Goal: Task Accomplishment & Management: Use online tool/utility

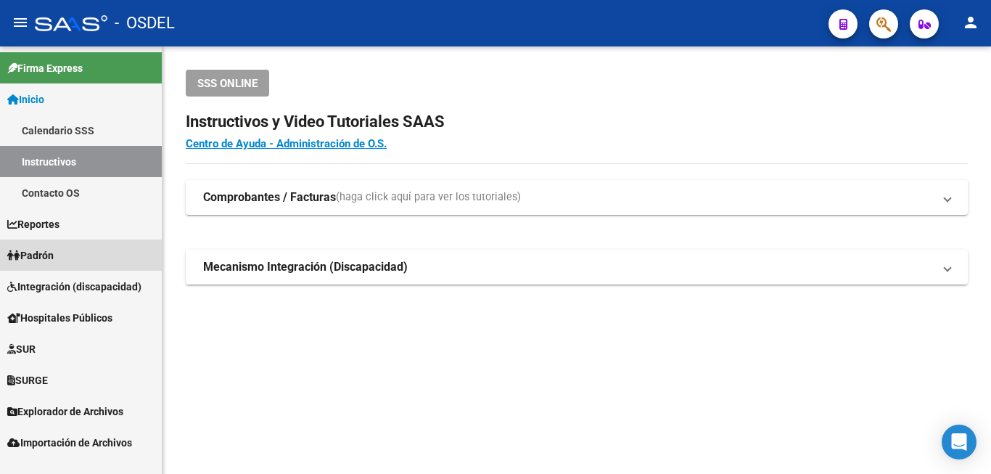
click at [54, 255] on span "Padrón" at bounding box center [30, 255] width 46 height 16
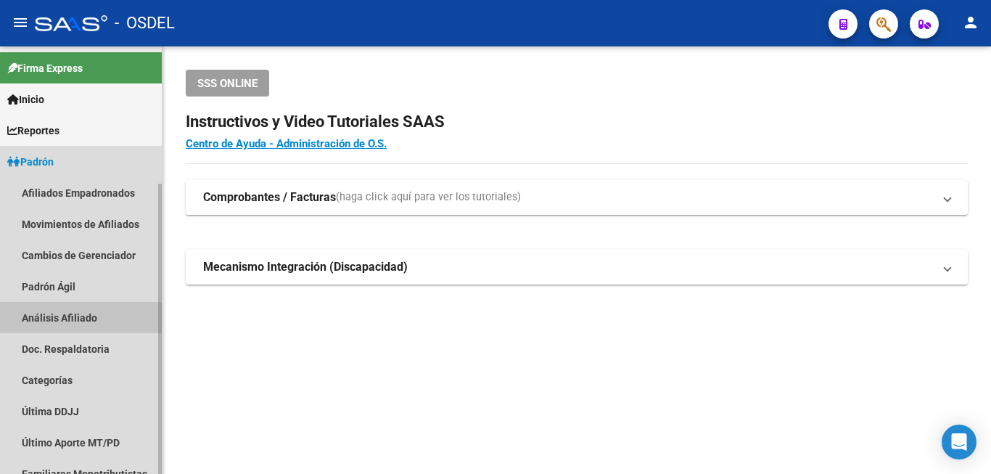
click at [54, 316] on link "Análisis Afiliado" at bounding box center [81, 317] width 162 height 31
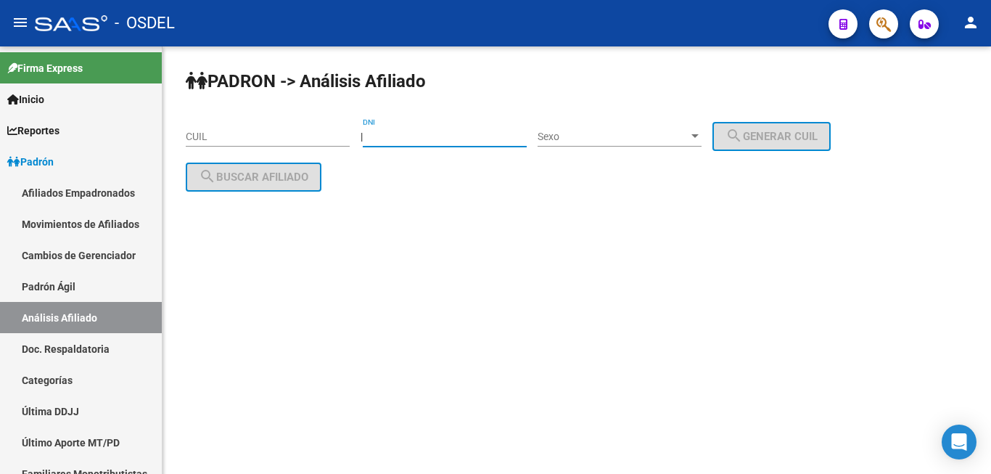
click at [416, 134] on input "DNI" at bounding box center [445, 137] width 164 height 12
type input "25022017"
click at [623, 130] on div "Sexo Sexo" at bounding box center [619, 131] width 164 height 29
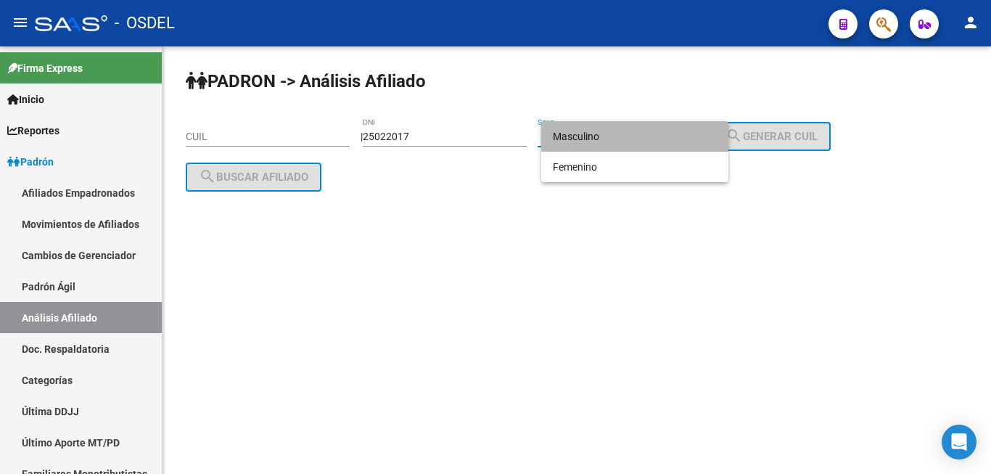
click at [622, 133] on span "Masculino" at bounding box center [635, 136] width 164 height 30
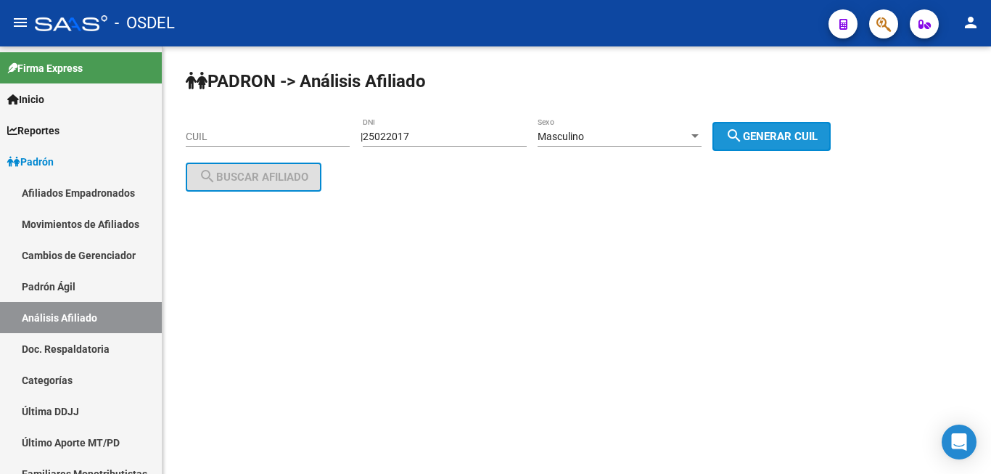
click at [778, 139] on span "search Generar CUIL" at bounding box center [771, 136] width 92 height 13
type input "20-25022017-1"
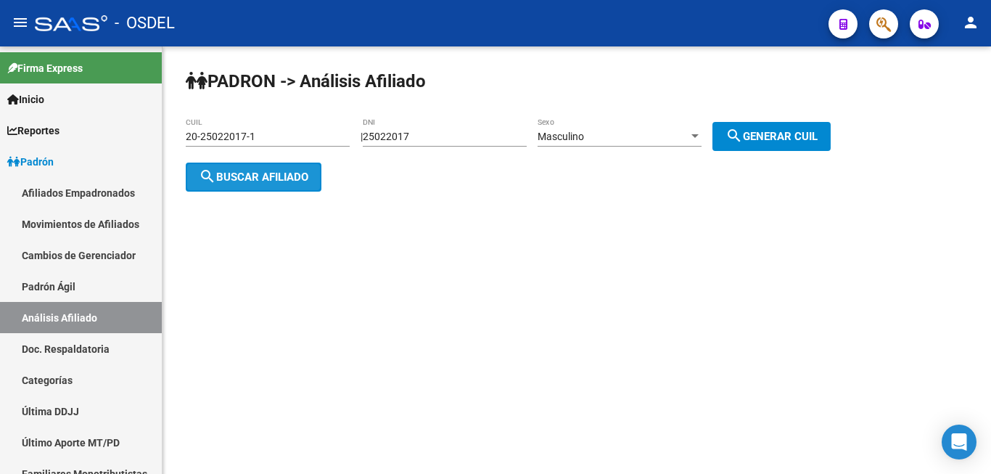
click at [264, 167] on button "search Buscar afiliado" at bounding box center [254, 176] width 136 height 29
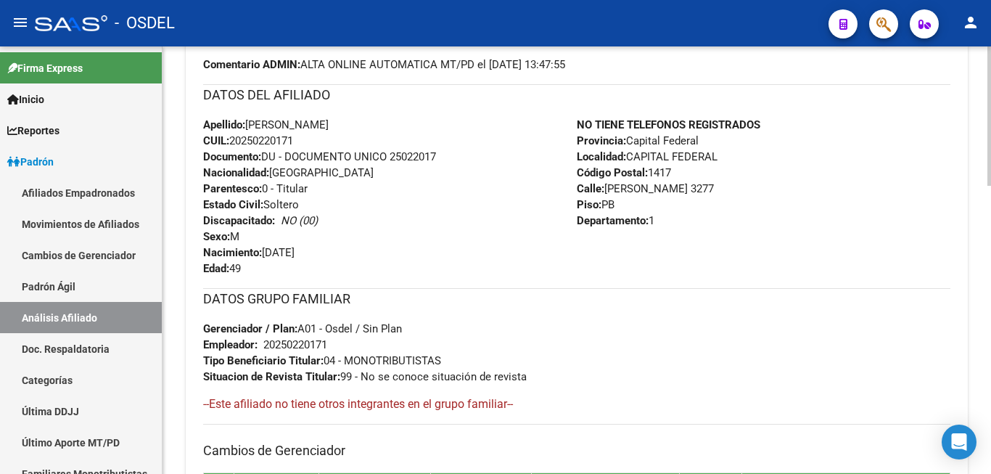
scroll to position [222, 0]
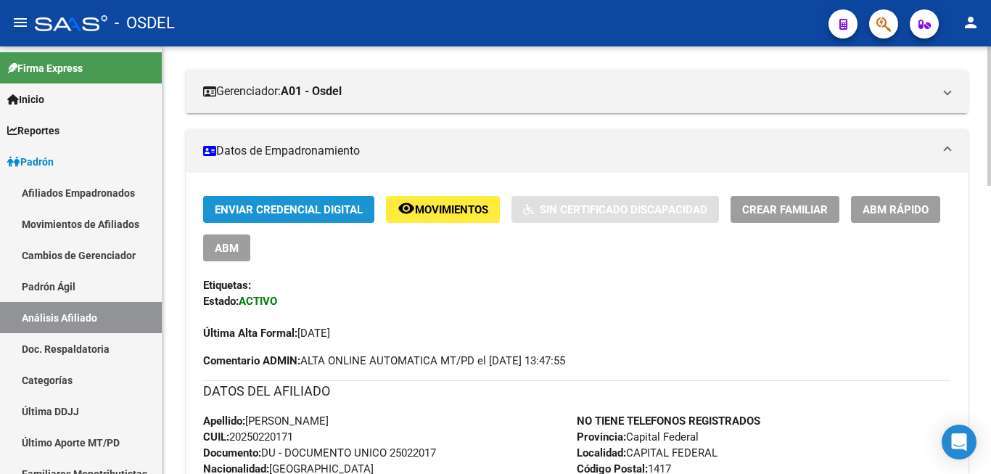
click at [278, 207] on span "Enviar Credencial Digital" at bounding box center [289, 209] width 148 height 13
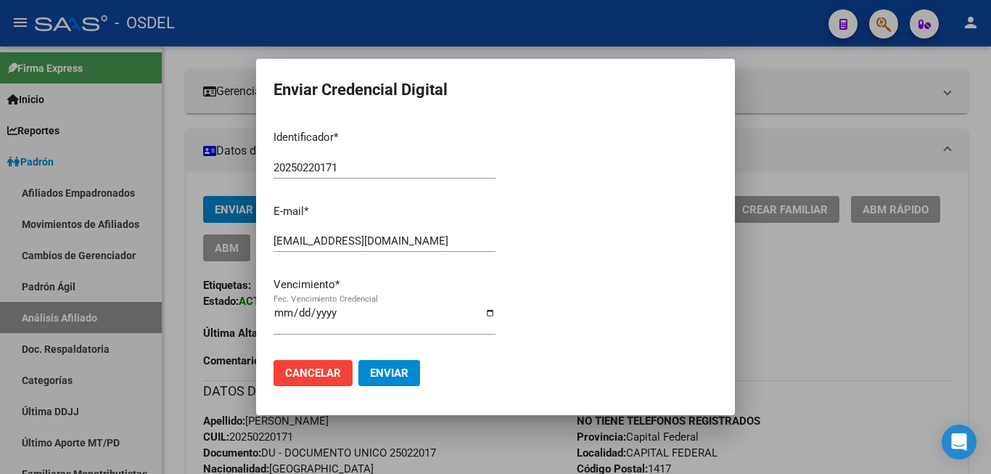
click at [957, 97] on div at bounding box center [495, 237] width 991 height 474
